Goal: Information Seeking & Learning: Understand process/instructions

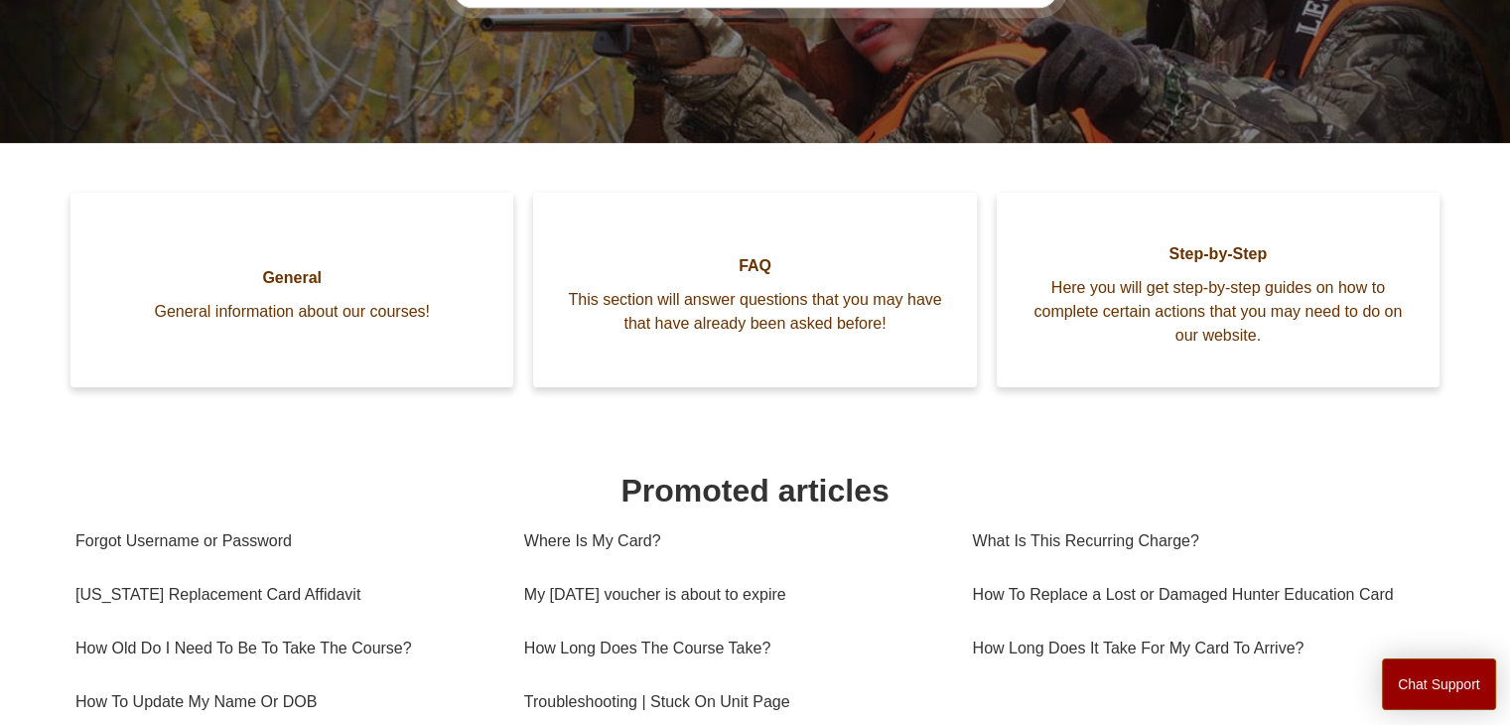
scroll to position [342, 0]
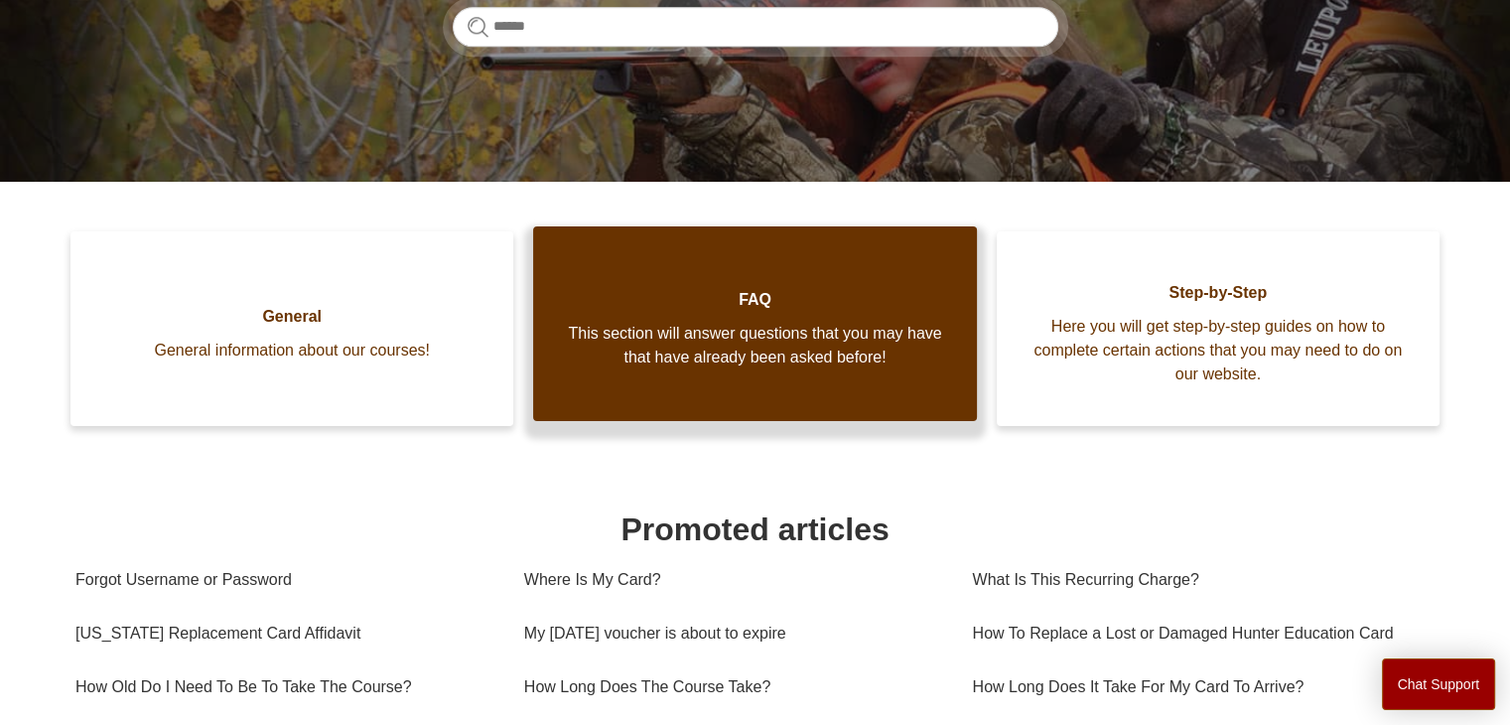
click at [694, 322] on span "This section will answer questions that you may have that have already been ask…" at bounding box center [754, 346] width 383 height 48
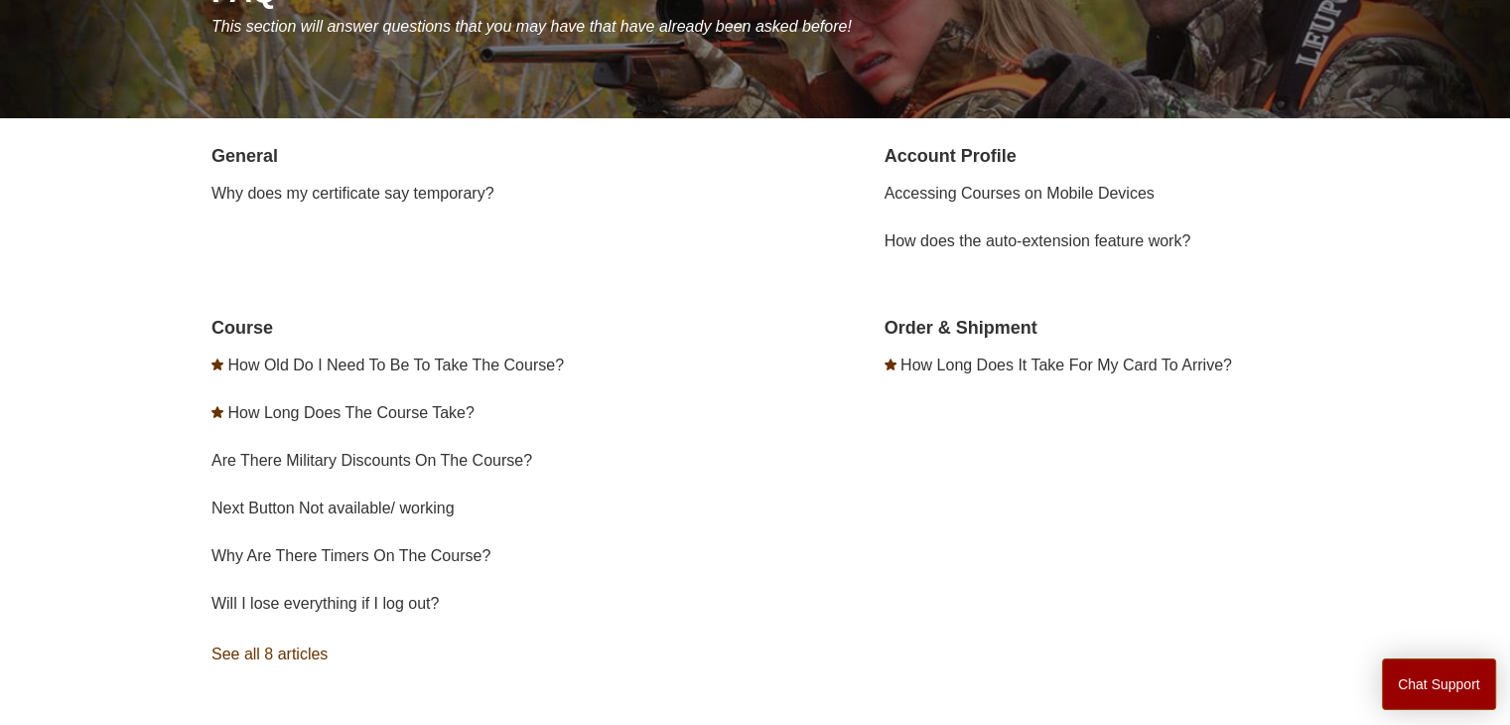
scroll to position [298, 0]
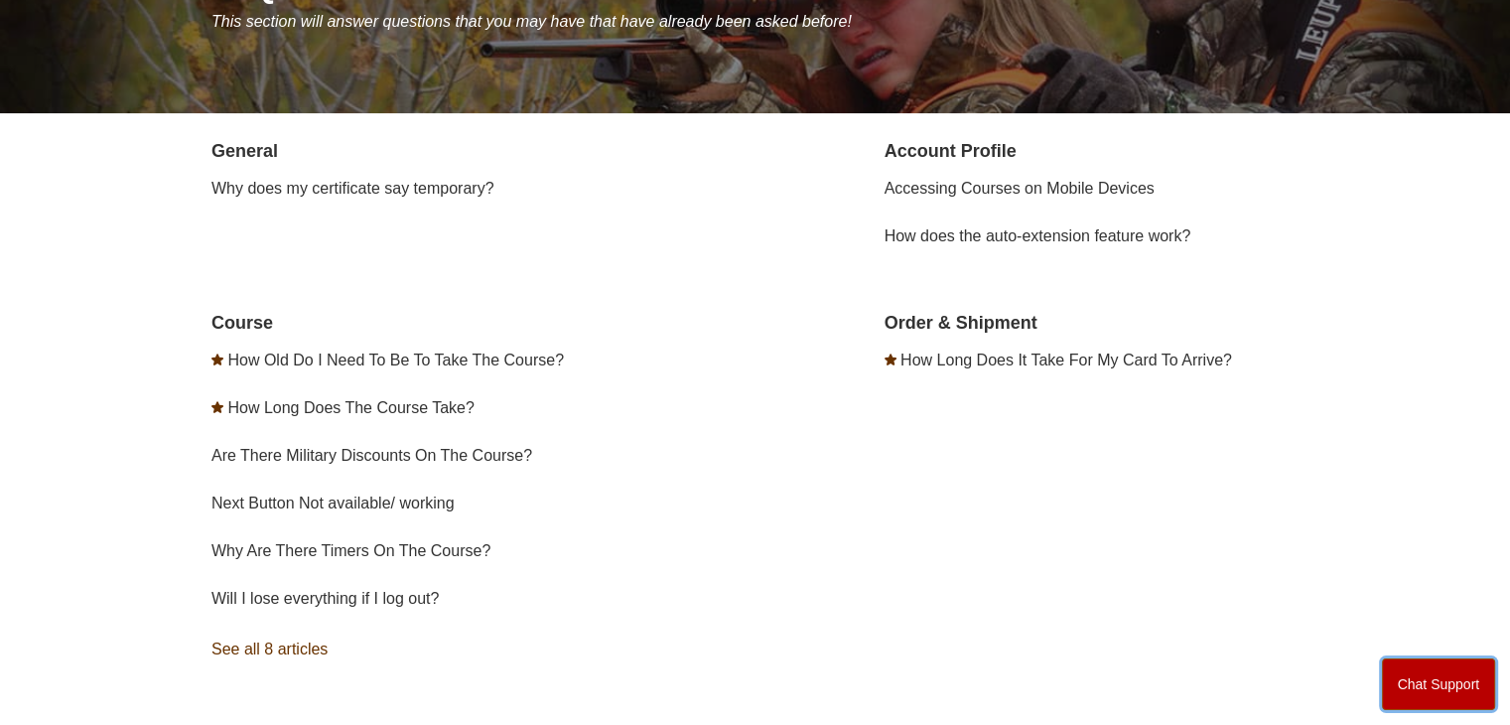
click at [1441, 658] on button "Chat Support" at bounding box center [1439, 684] width 114 height 52
click at [288, 449] on link "Are There Military Discounts On The Course?" at bounding box center [372, 455] width 321 height 17
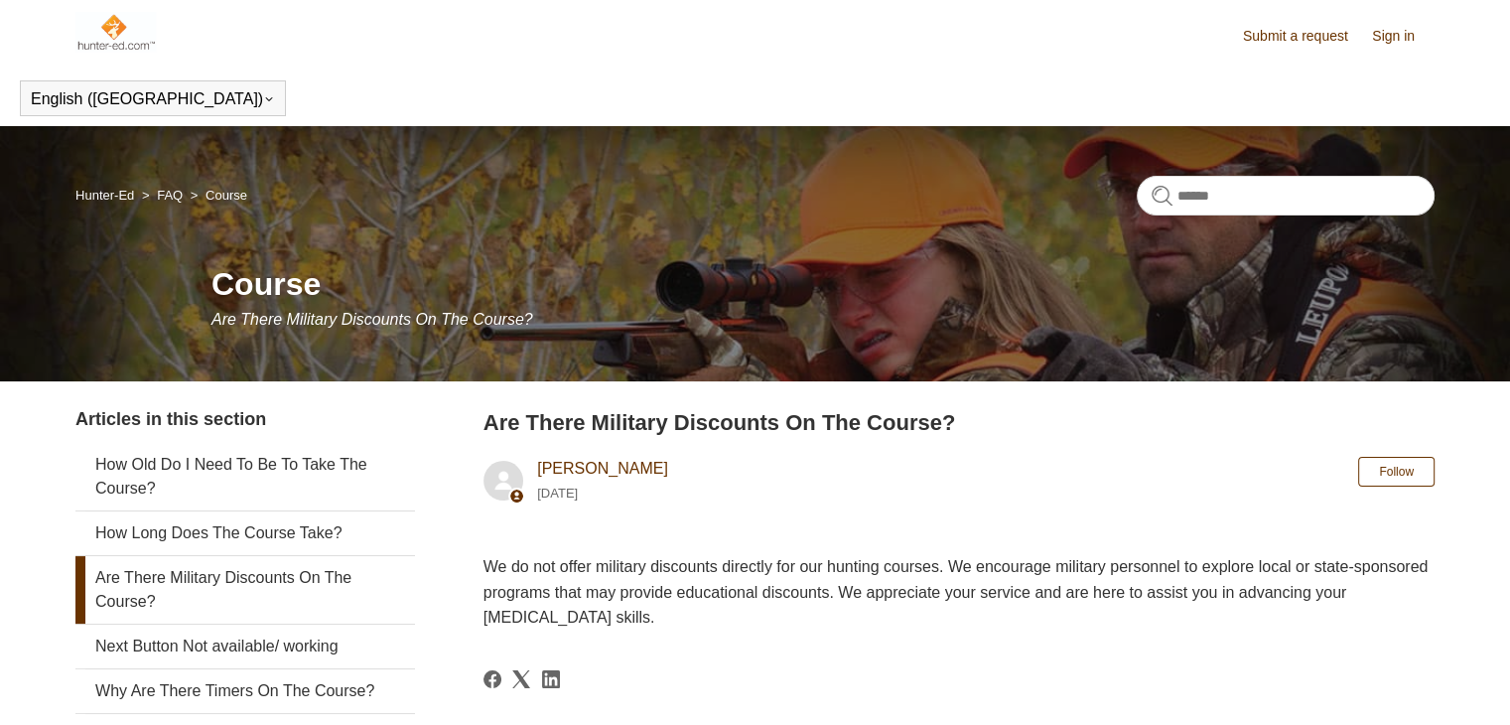
click at [102, 28] on img at bounding box center [115, 32] width 80 height 40
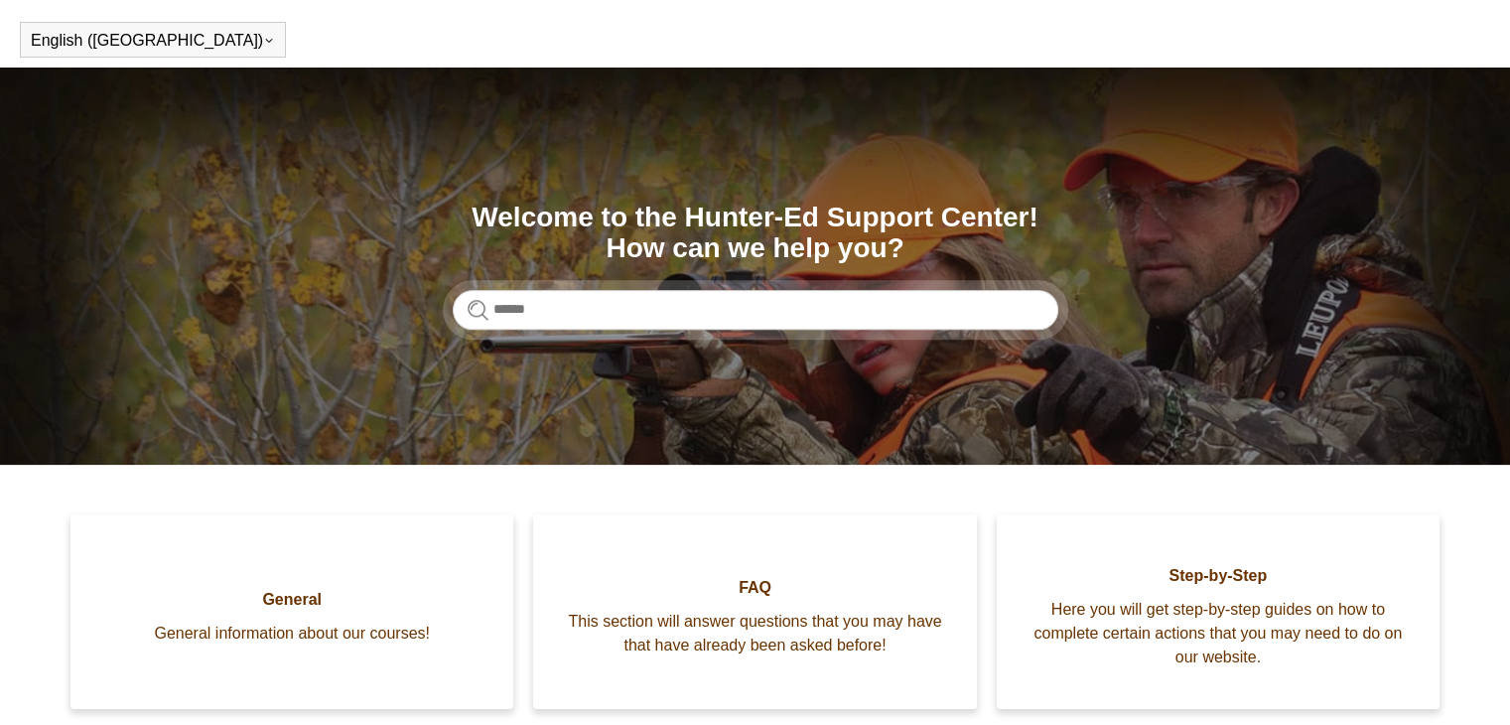
scroll to position [99, 0]
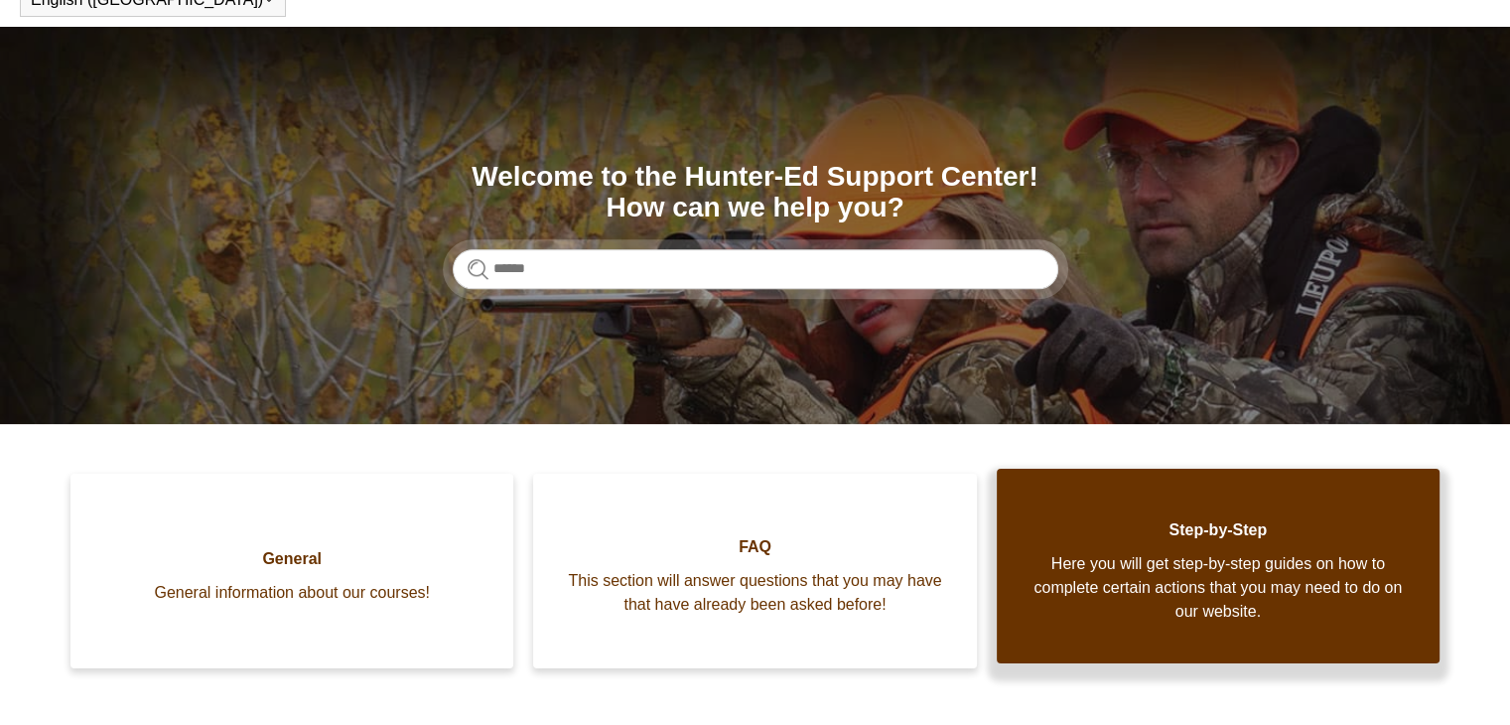
click at [1153, 556] on span "Here you will get step-by-step guides on how to complete certain actions that y…" at bounding box center [1218, 588] width 383 height 72
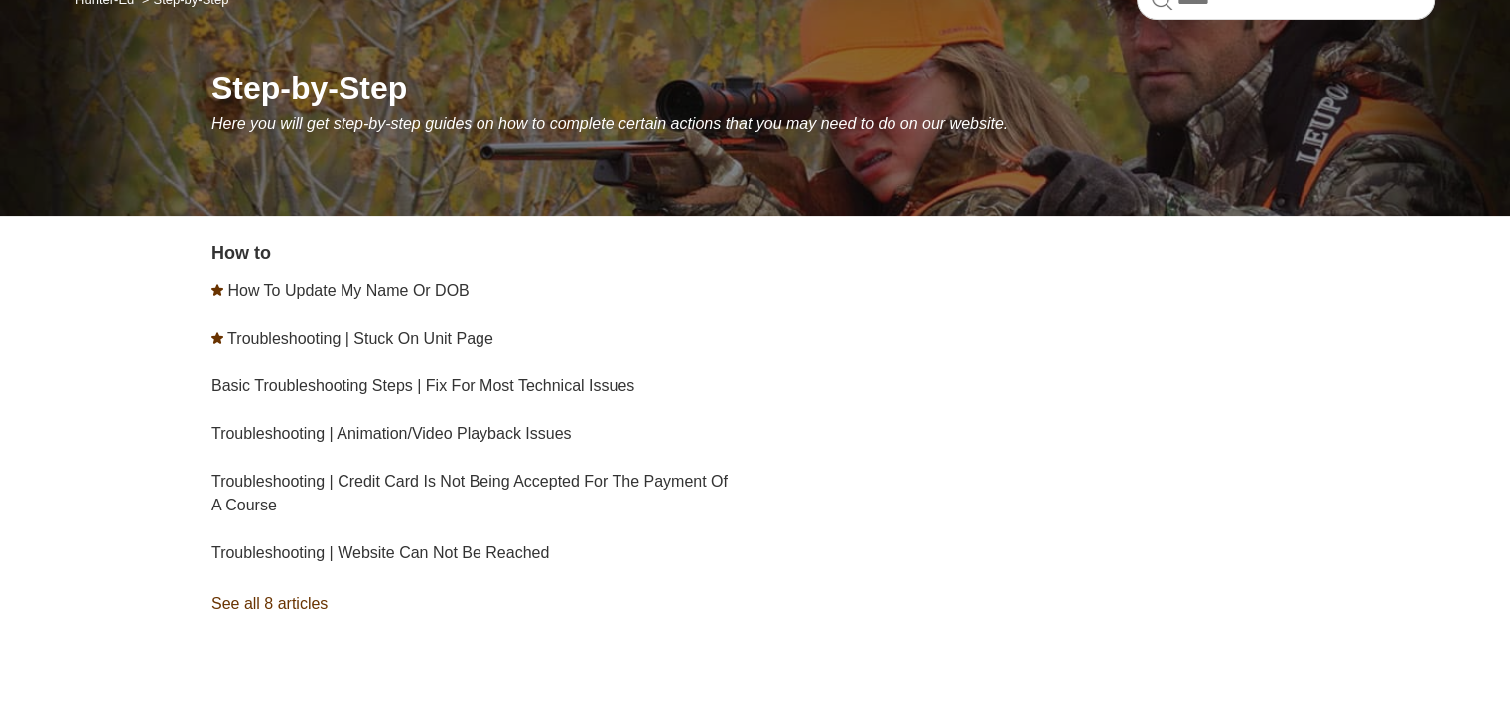
scroll to position [199, 0]
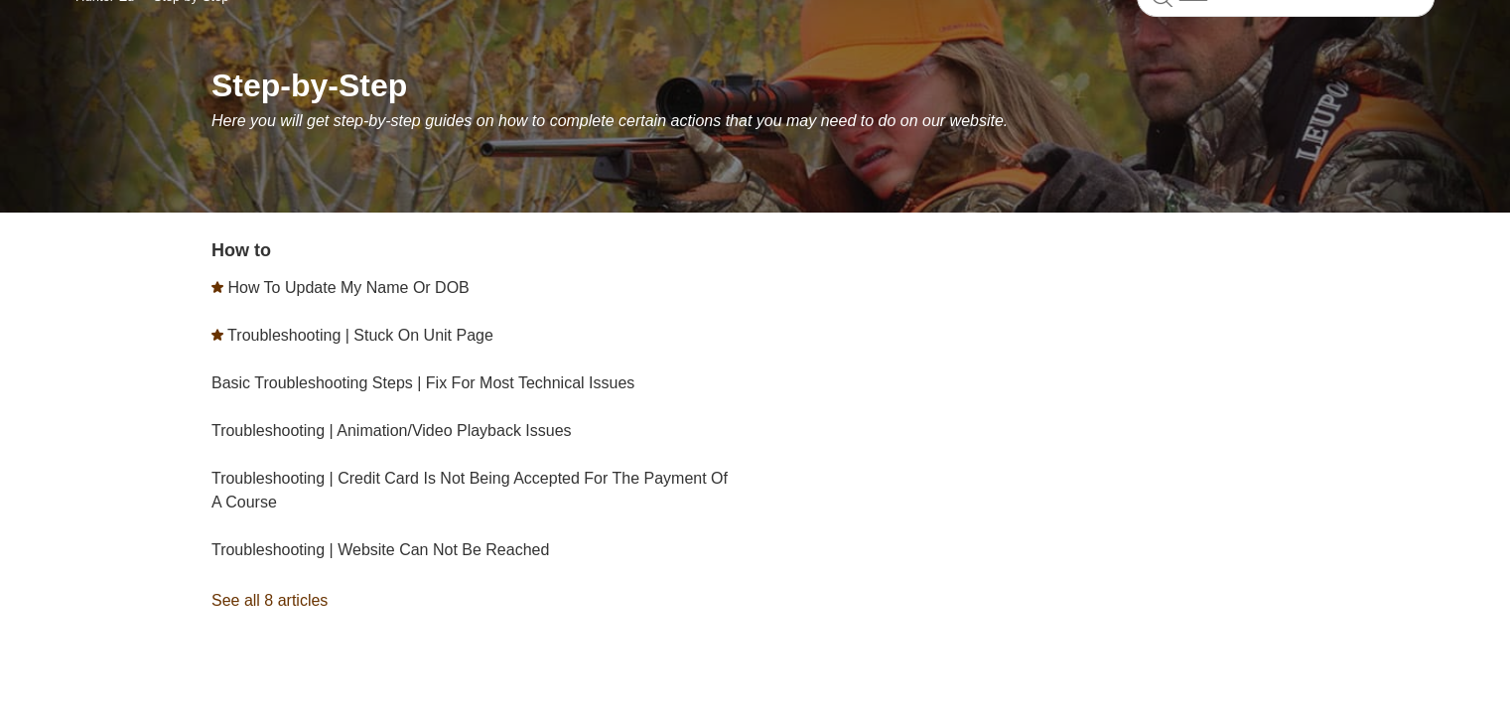
click at [236, 596] on link "See all 8 articles" at bounding box center [487, 601] width 550 height 54
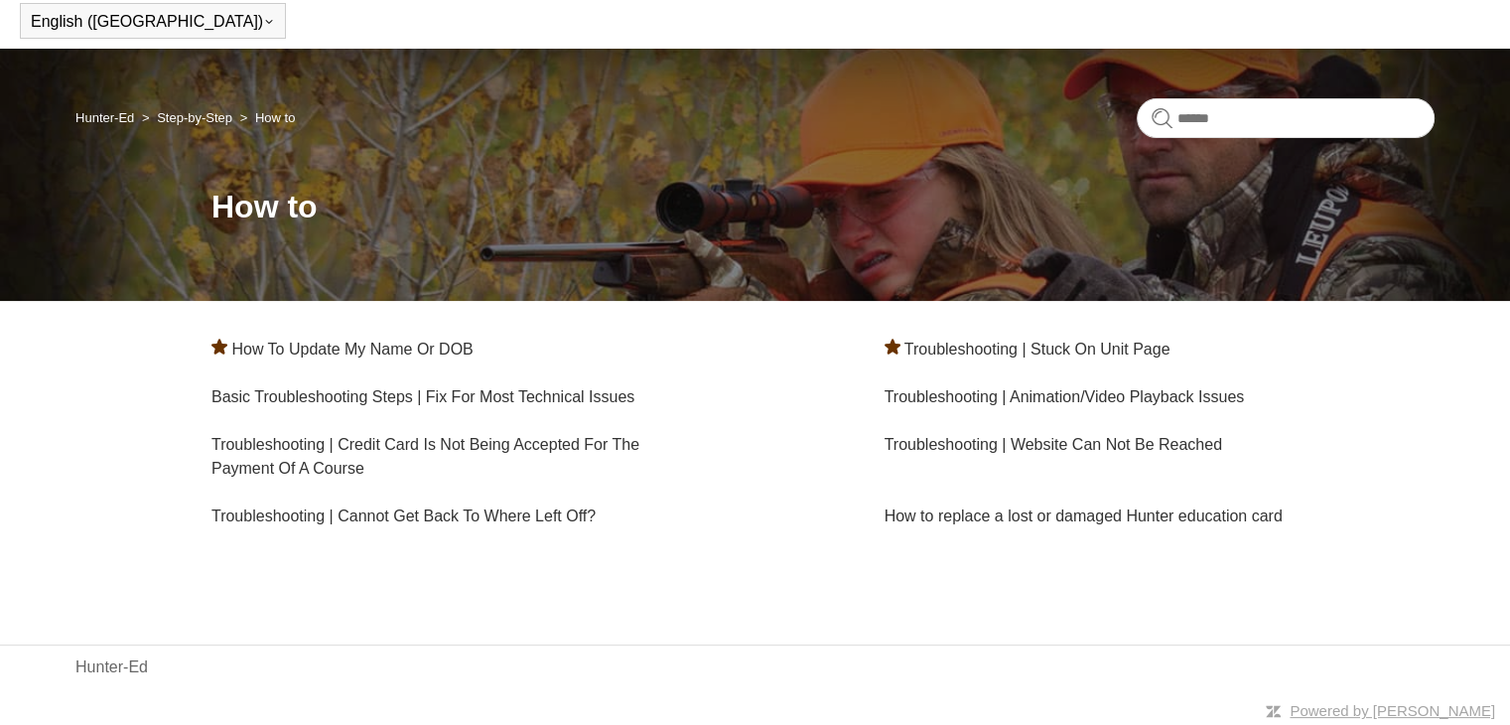
scroll to position [79, 0]
